Goal: Task Accomplishment & Management: Complete application form

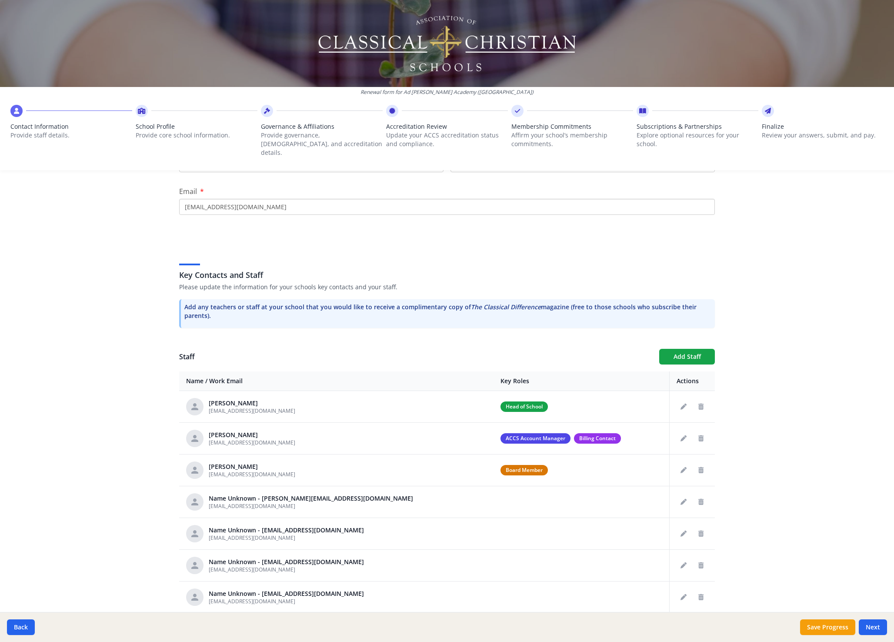
scroll to position [207, 0]
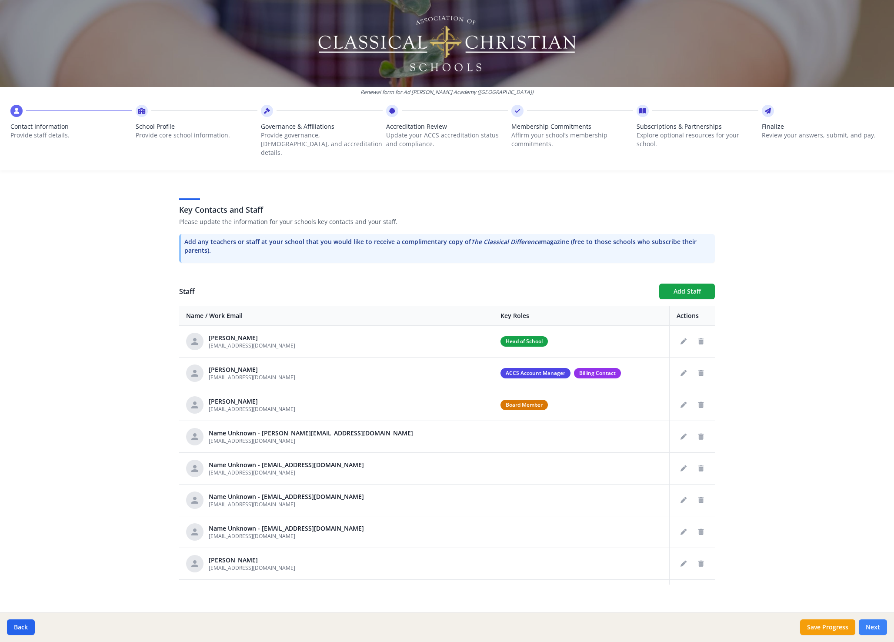
click at [871, 626] on button "Next" at bounding box center [873, 627] width 28 height 16
type input "[PHONE_NUMBER]"
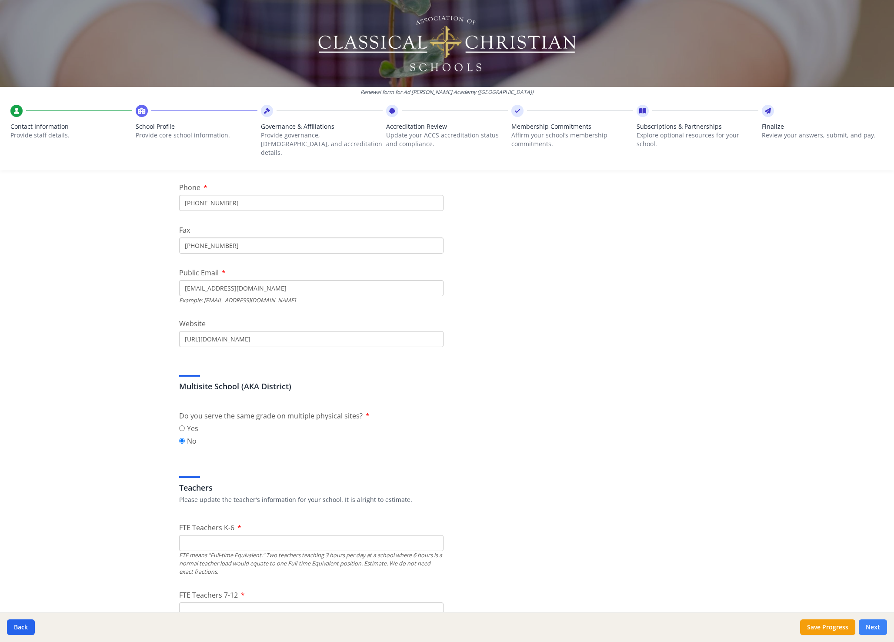
click at [871, 626] on button "Next" at bounding box center [873, 627] width 28 height 16
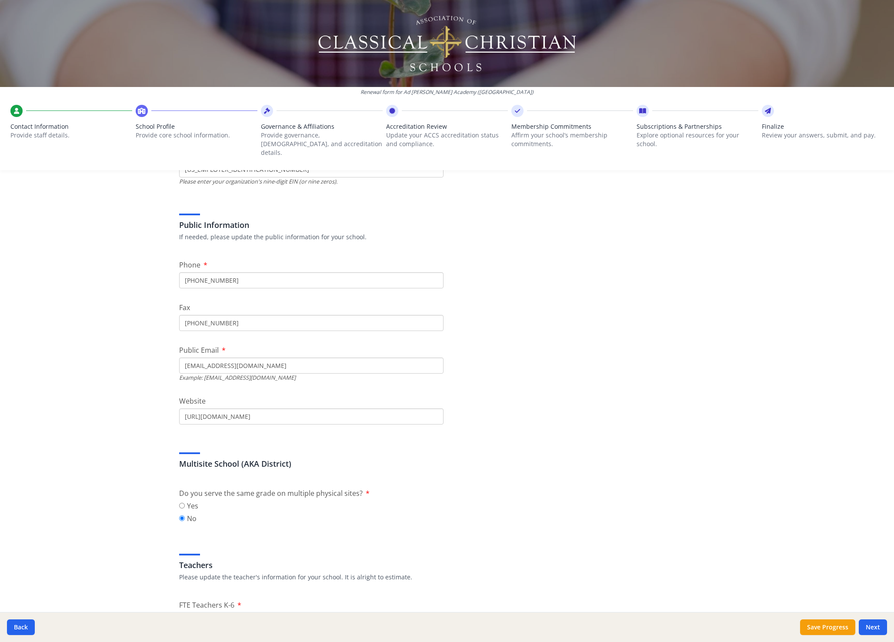
scroll to position [0, 0]
